Goal: Find specific page/section: Find specific page/section

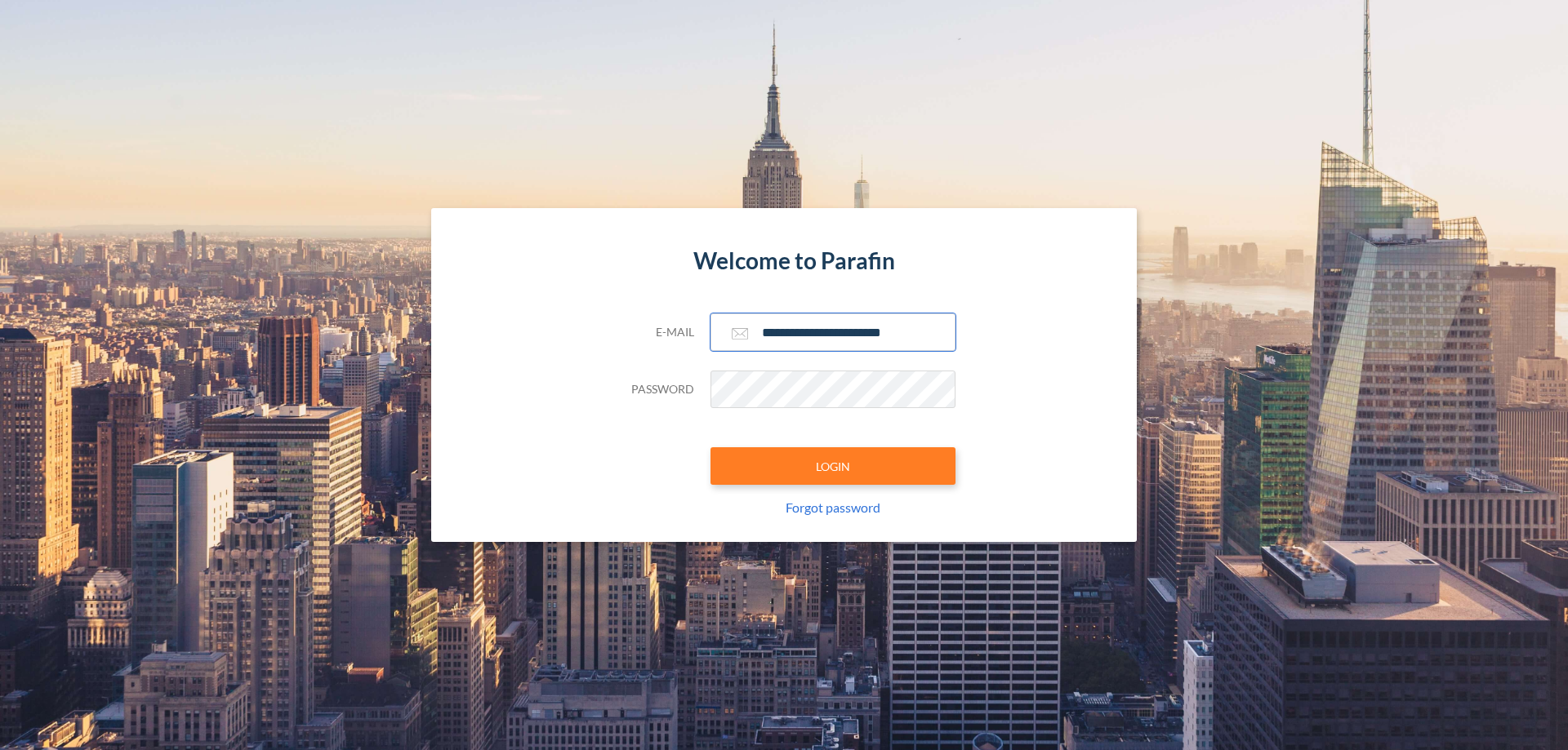
type input "**********"
click at [833, 466] on button "LOGIN" at bounding box center [833, 466] width 245 height 37
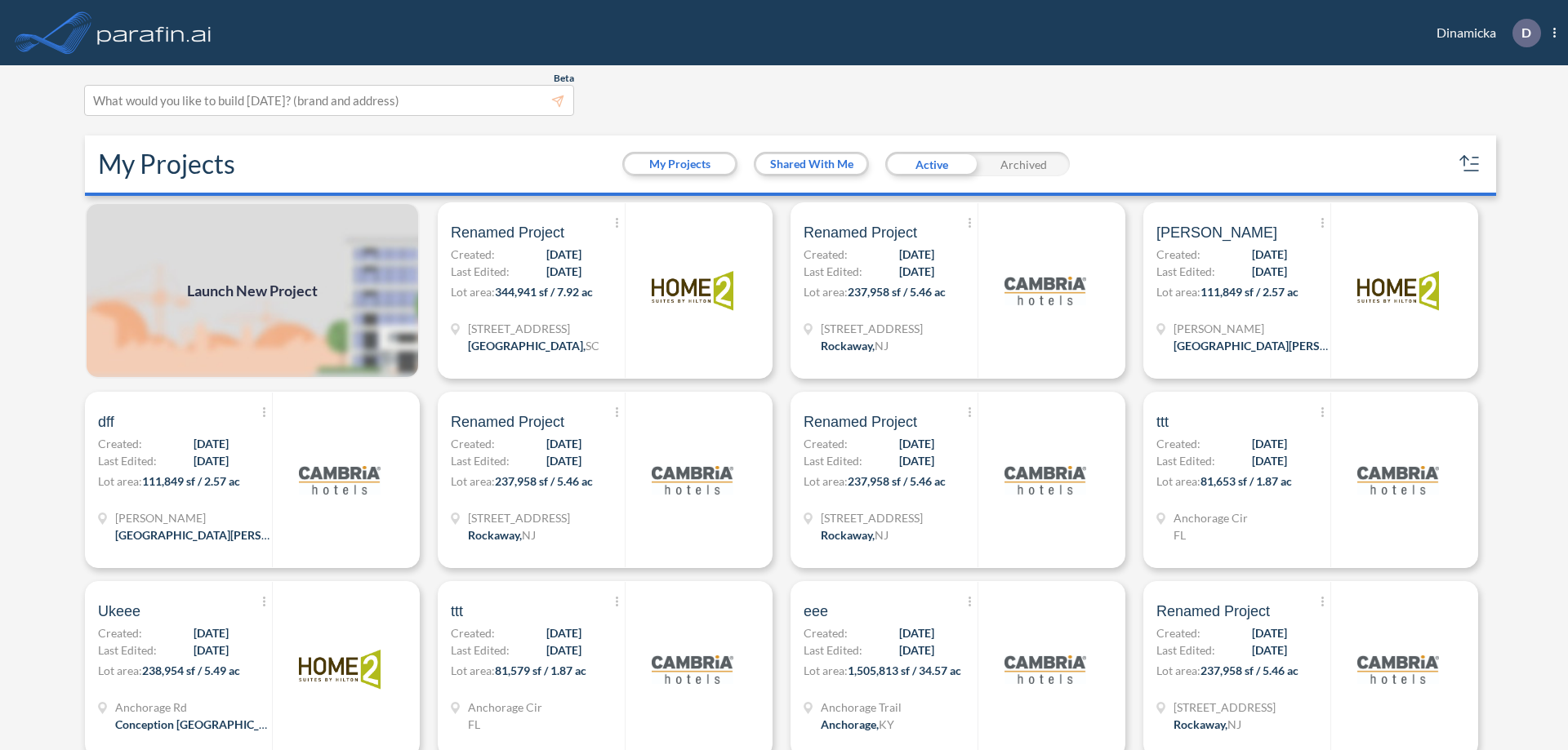
scroll to position [4, 0]
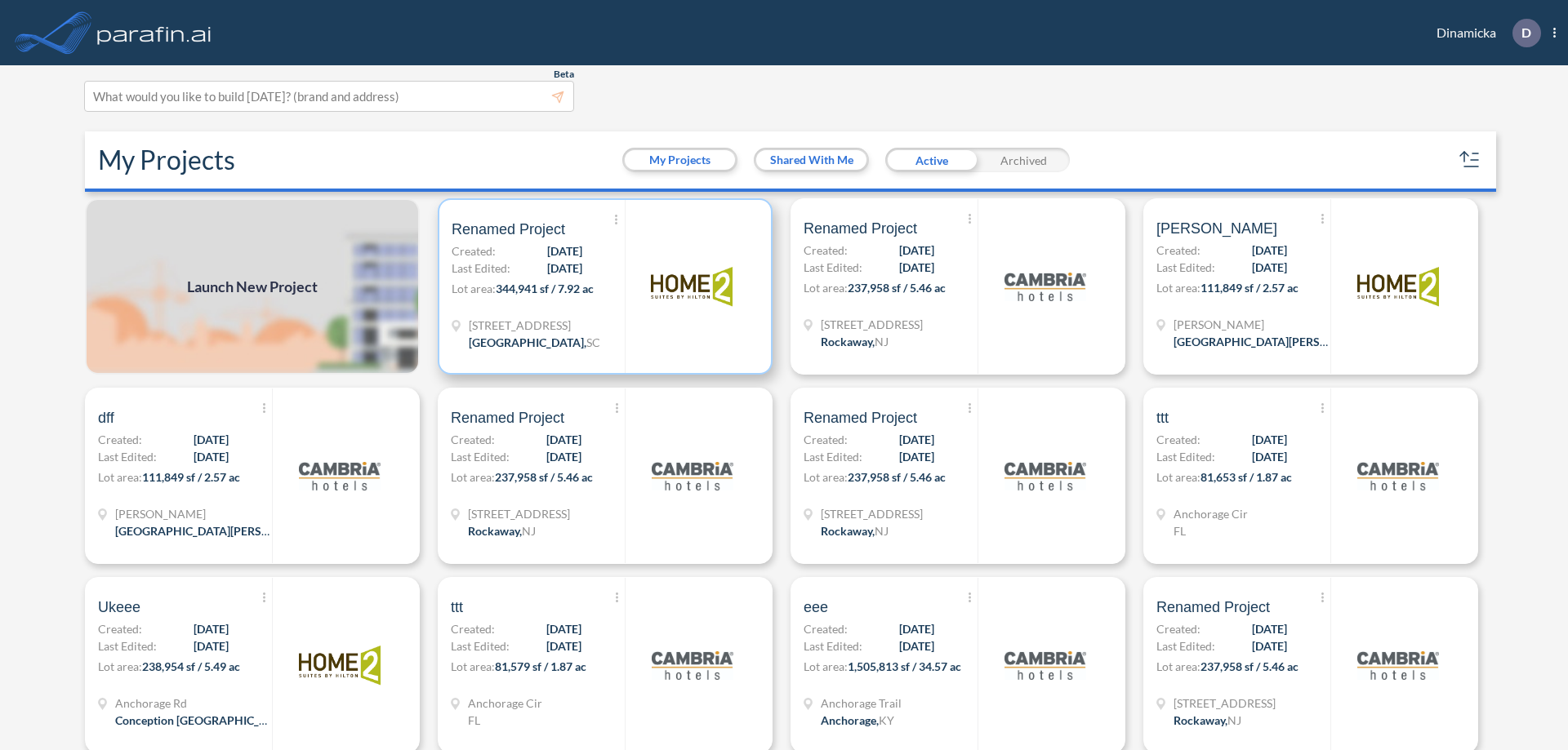
click at [602, 287] on p "Lot area: 344,941 sf / 7.92 ac" at bounding box center [539, 292] width 174 height 24
